Goal: Find specific page/section: Find specific page/section

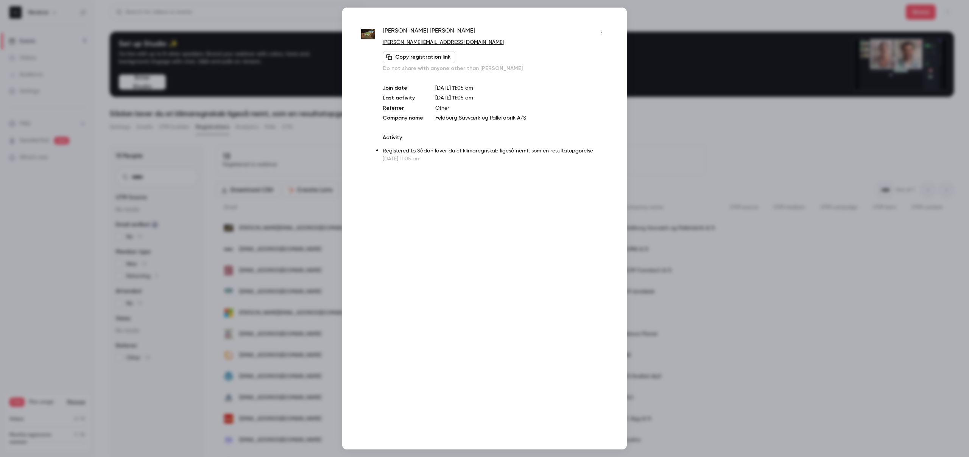
click at [737, 142] on div at bounding box center [484, 228] width 969 height 457
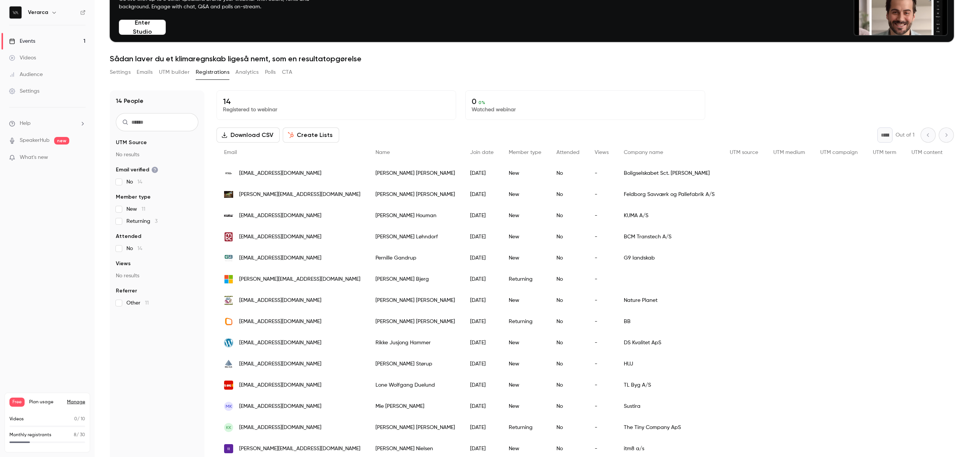
scroll to position [74, 0]
